Goal: Information Seeking & Learning: Learn about a topic

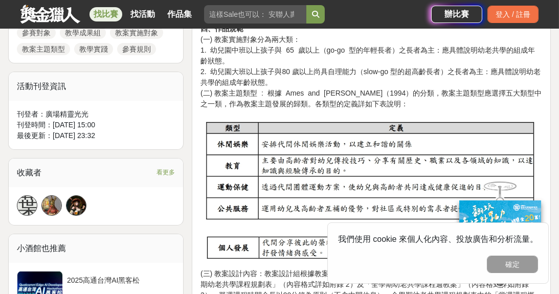
scroll to position [460, 0]
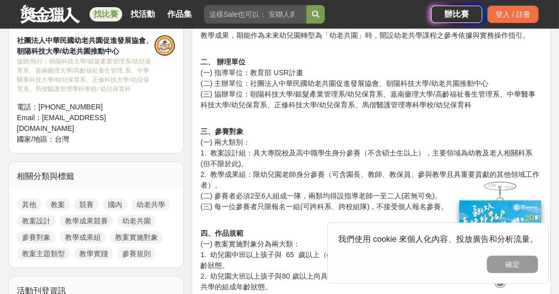
drag, startPoint x: 305, startPoint y: 61, endPoint x: 290, endPoint y: 63, distance: 15.6
drag, startPoint x: 290, startPoint y: 63, endPoint x: 244, endPoint y: 81, distance: 49.4
click at [244, 81] on p "二、 辦理單位 (一) 指導單位：教育部 USR計畫 (二) 主辦單位：社團法人中華民國幼老共園促進發展協會、朝陽科技大學/幼老共園推動中心 (三) 協辦單位…" at bounding box center [372, 89] width 342 height 64
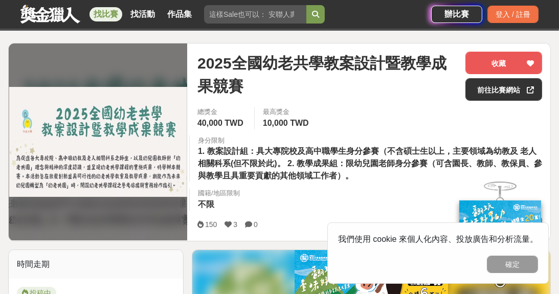
scroll to position [51, 0]
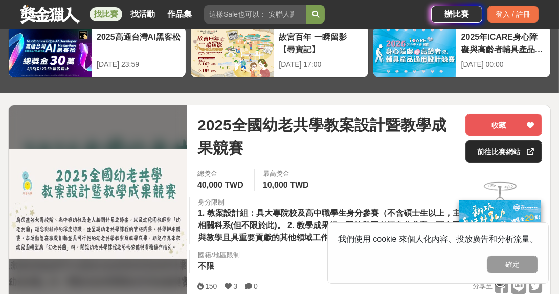
click at [523, 152] on link "前往比賽網站" at bounding box center [504, 151] width 77 height 23
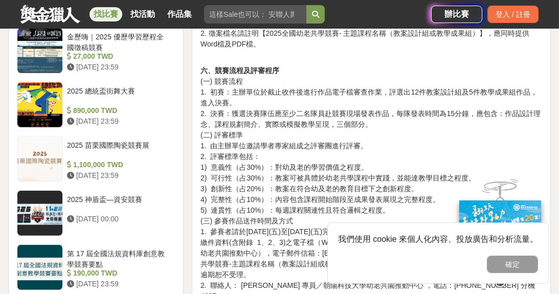
scroll to position [1279, 0]
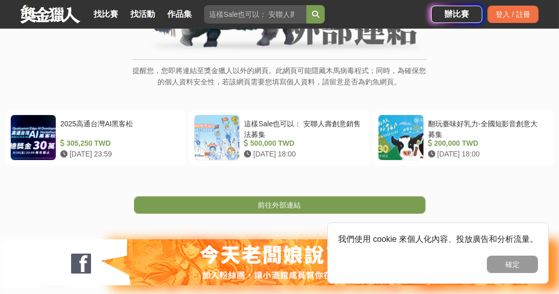
scroll to position [153, 0]
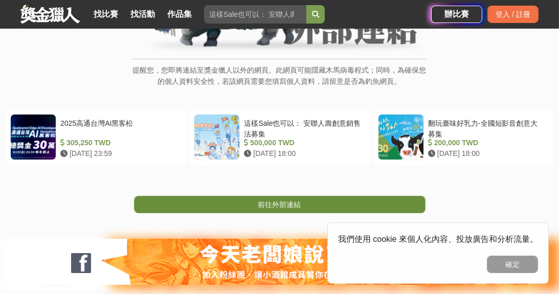
click at [240, 205] on link "前往外部連結" at bounding box center [280, 204] width 292 height 17
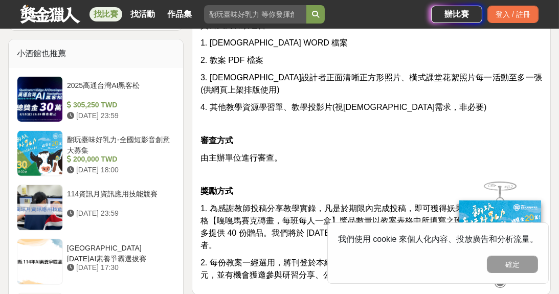
scroll to position [767, 0]
